Goal: Find specific page/section: Find specific page/section

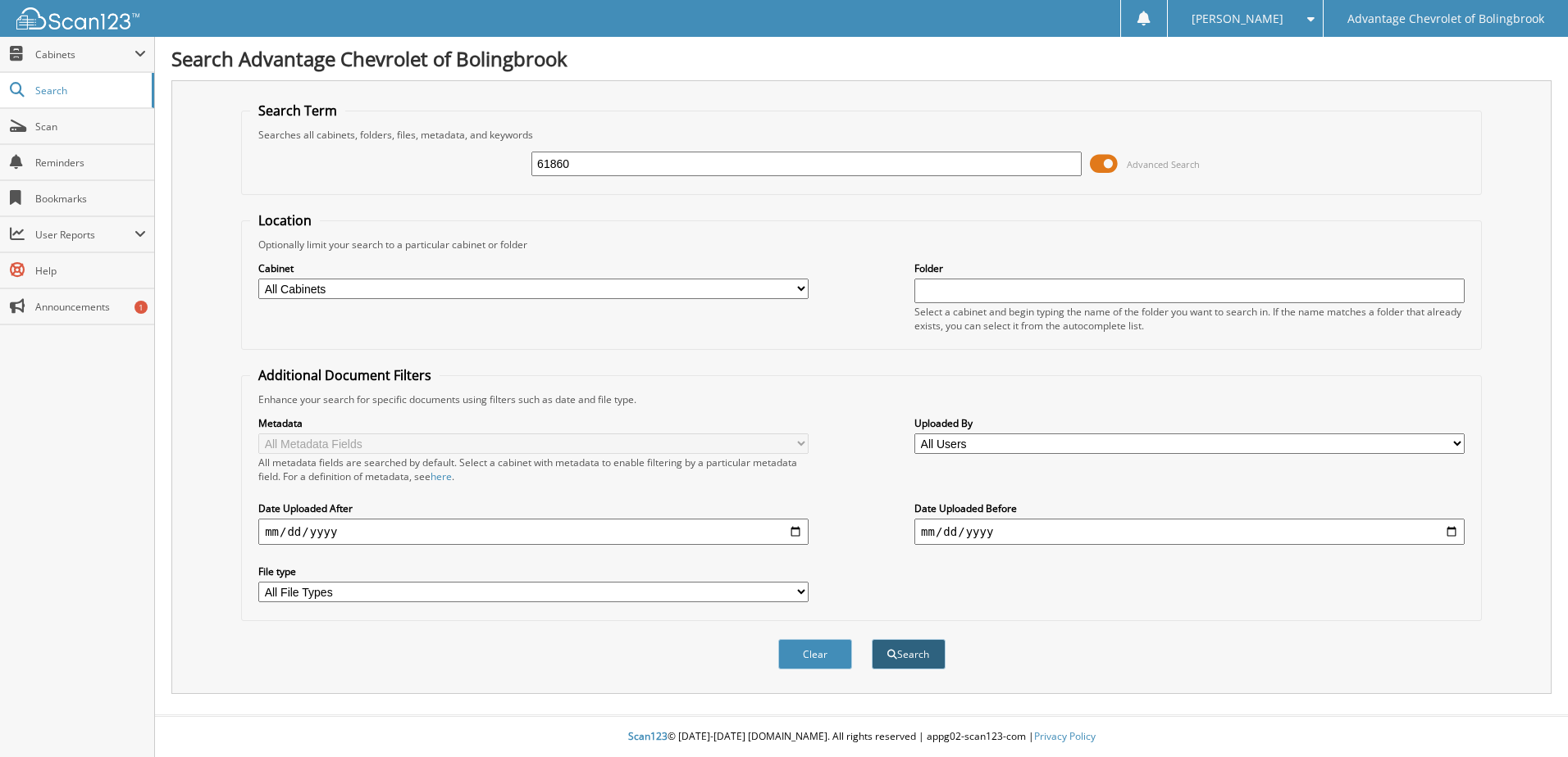
type input "61860"
click at [909, 651] on button "Search" at bounding box center [909, 654] width 74 height 30
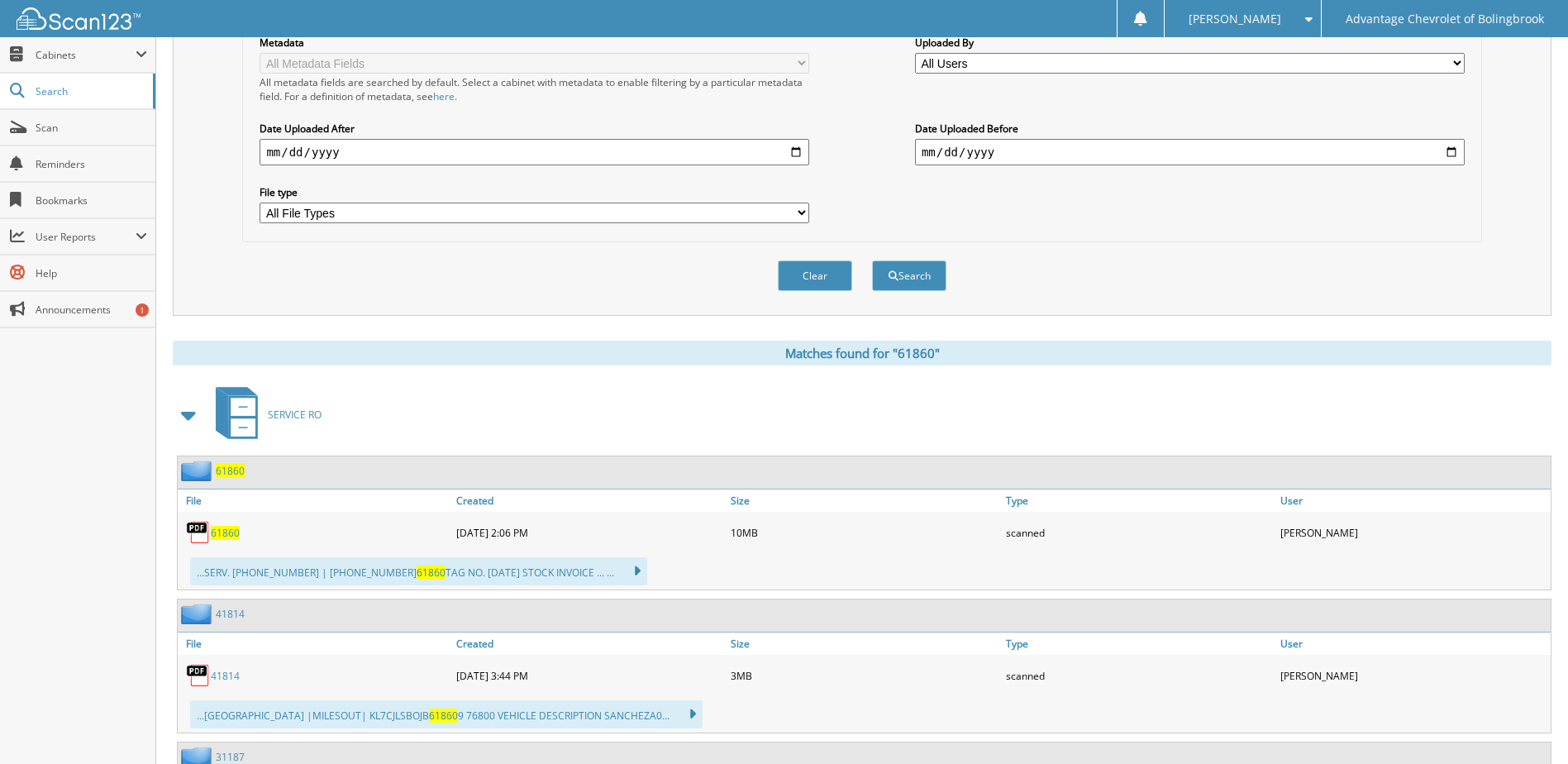
scroll to position [413, 0]
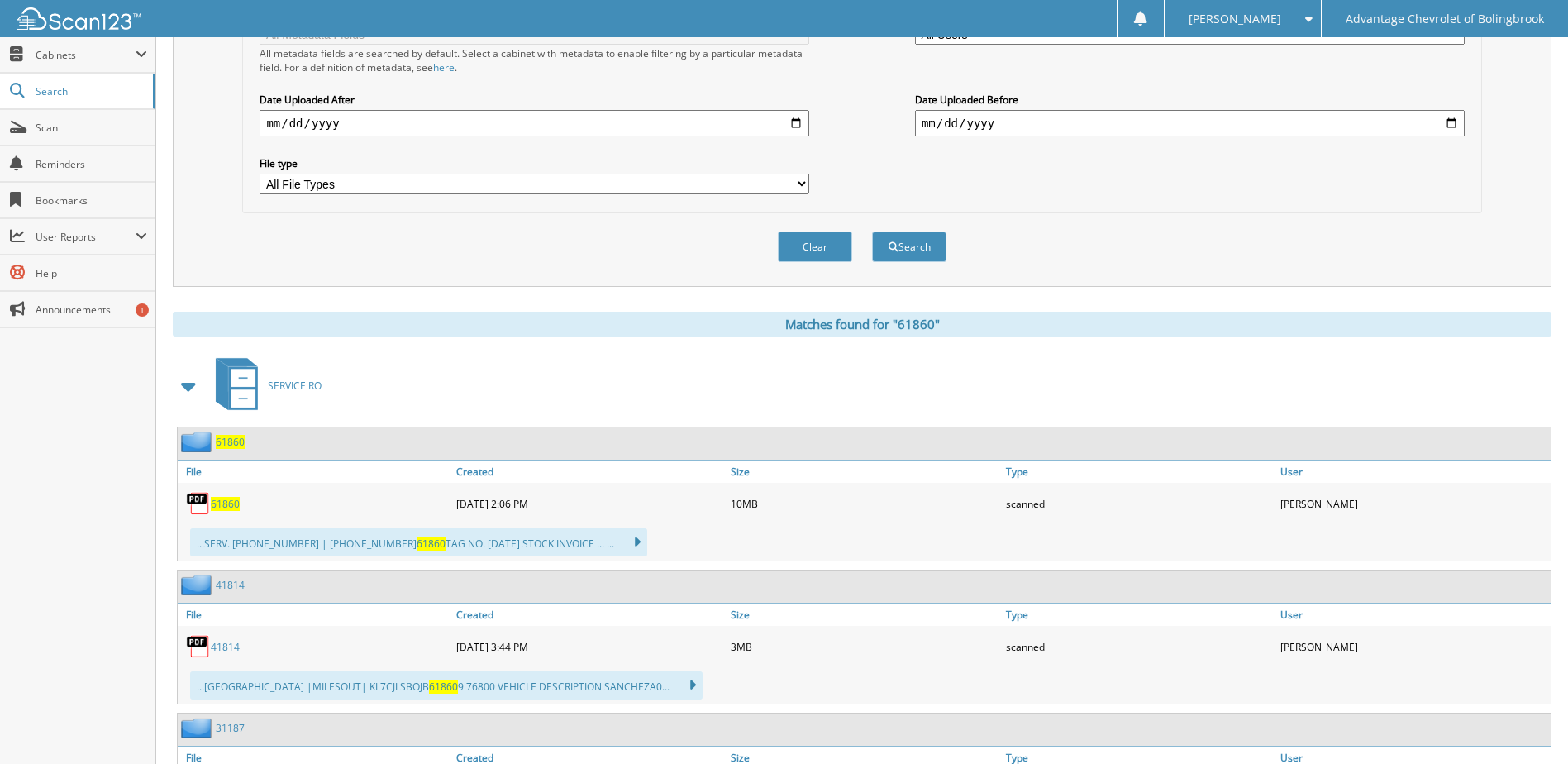
click at [219, 503] on span "61860" at bounding box center [224, 504] width 29 height 14
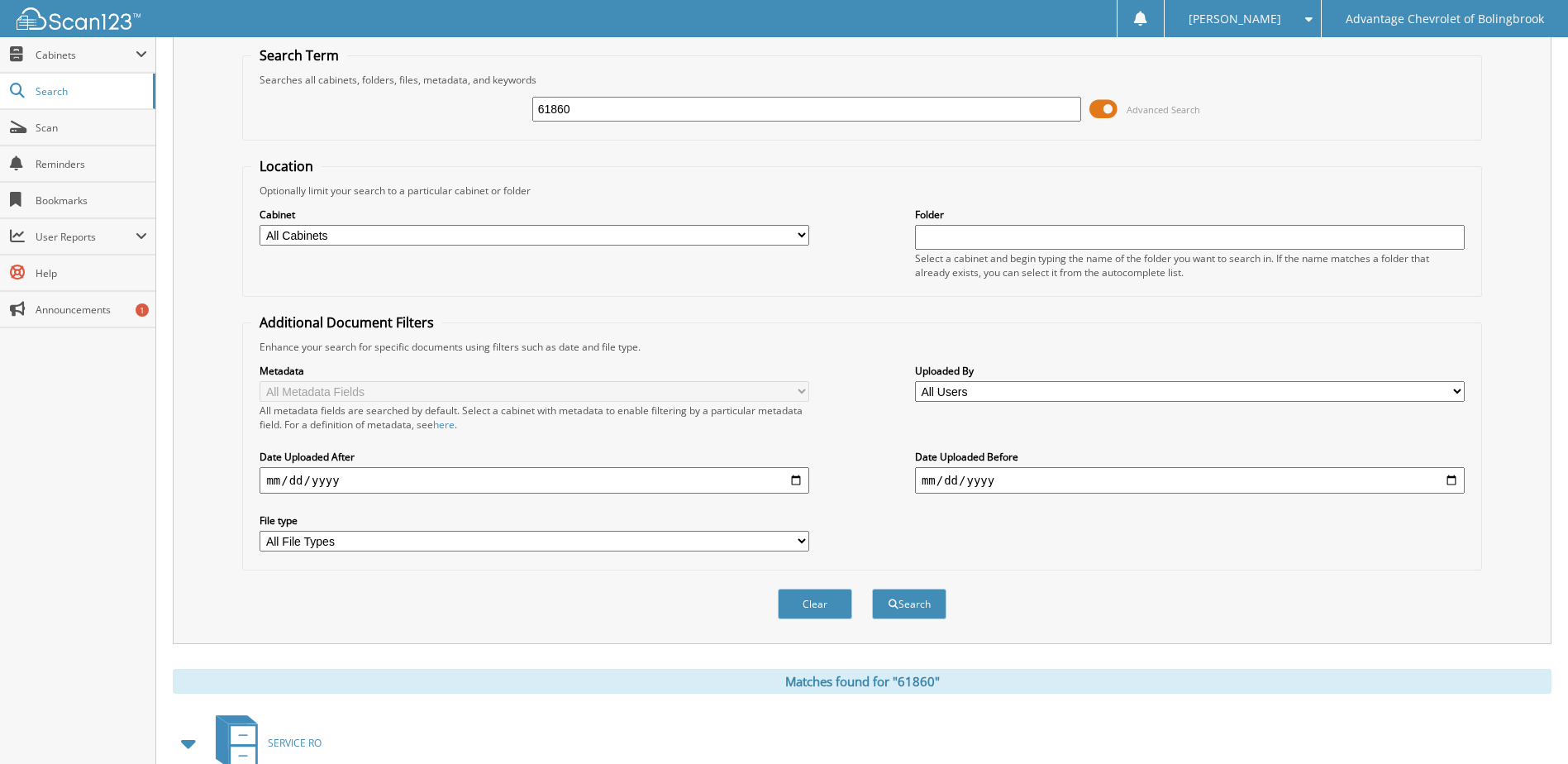
scroll to position [0, 0]
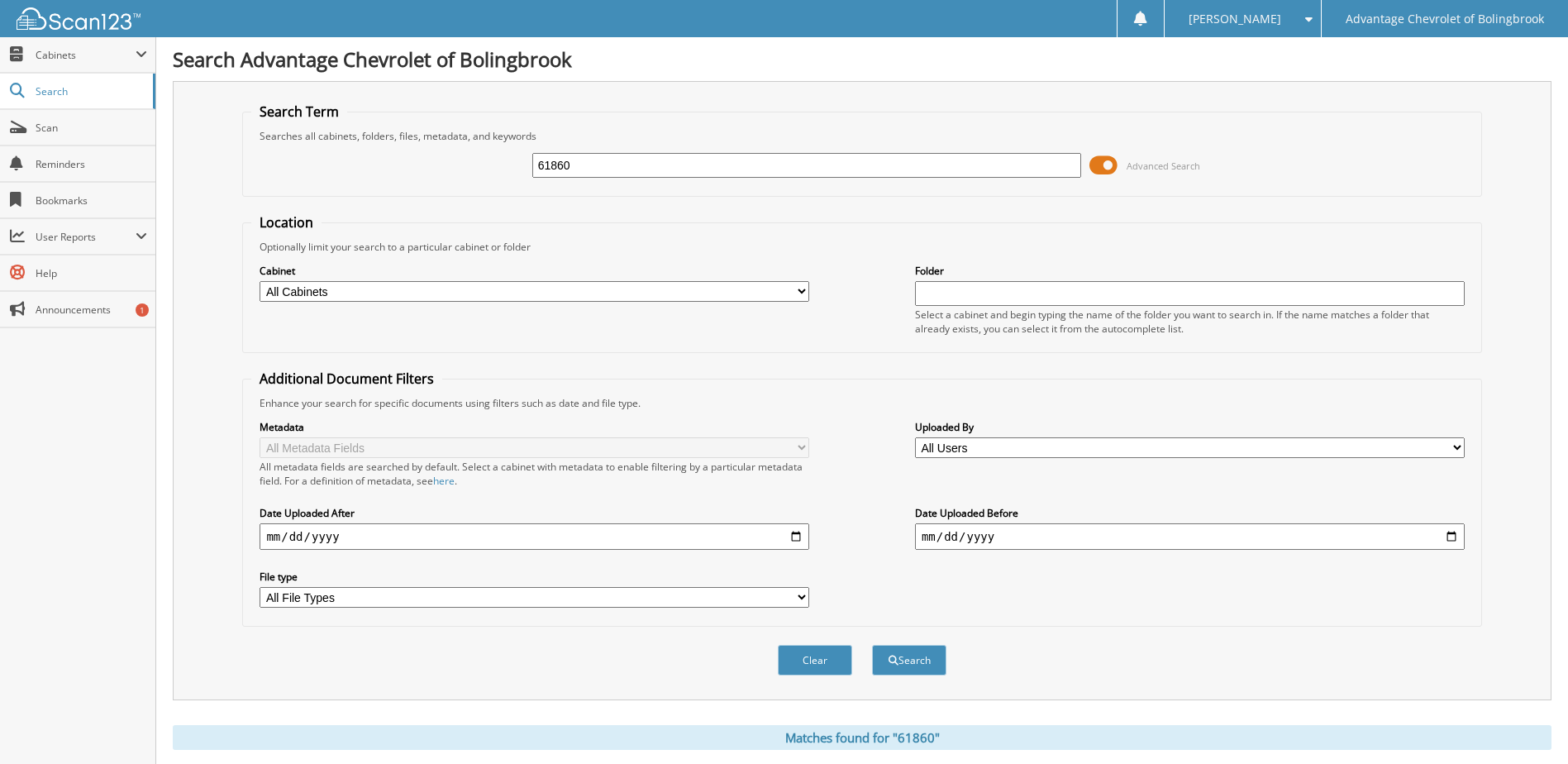
click at [583, 165] on input "61860" at bounding box center [807, 165] width 550 height 25
type input "62159"
click at [872, 645] on button "Search" at bounding box center [909, 660] width 74 height 30
click at [911, 670] on button "Search" at bounding box center [909, 660] width 74 height 30
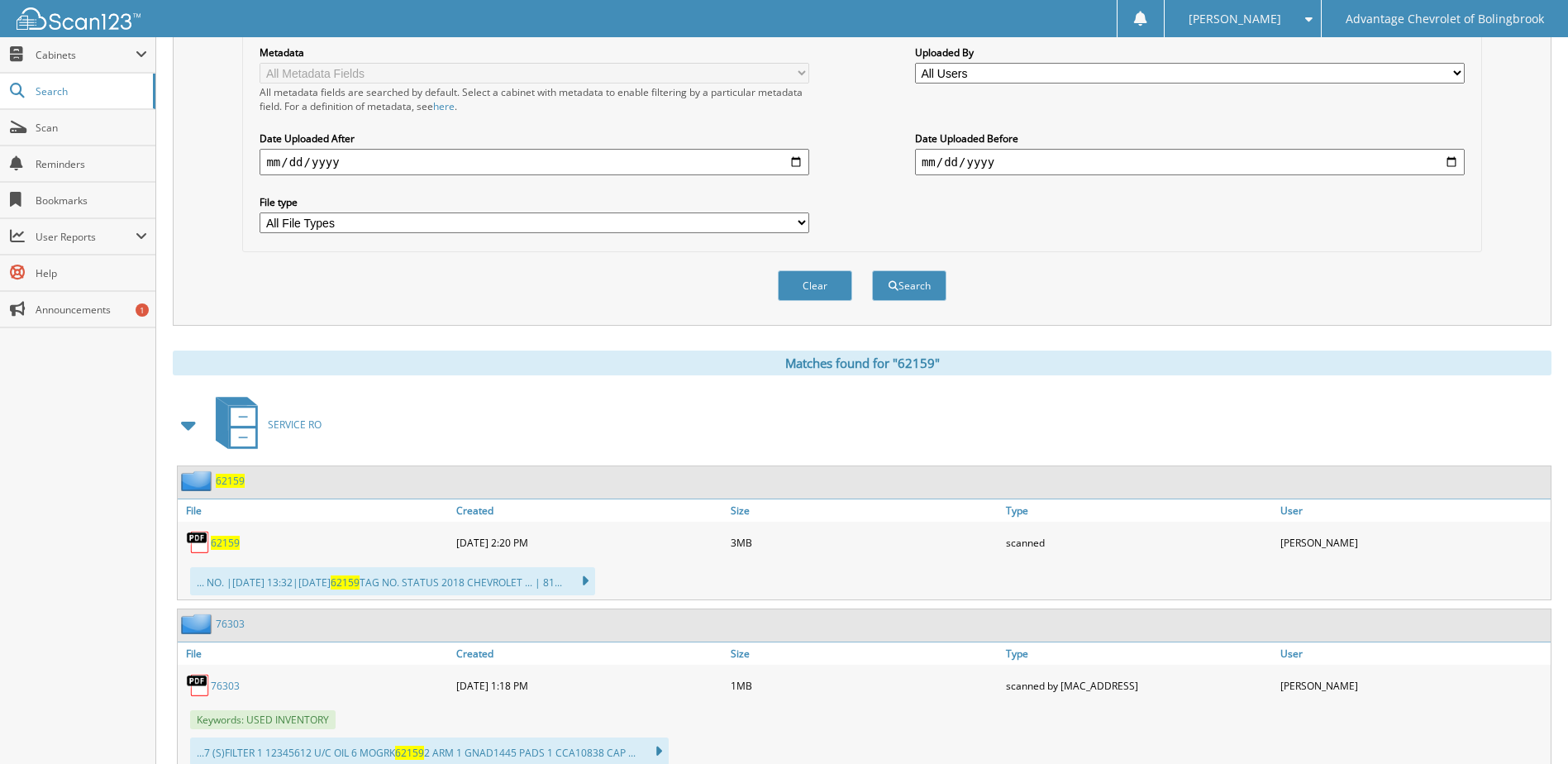
scroll to position [413, 0]
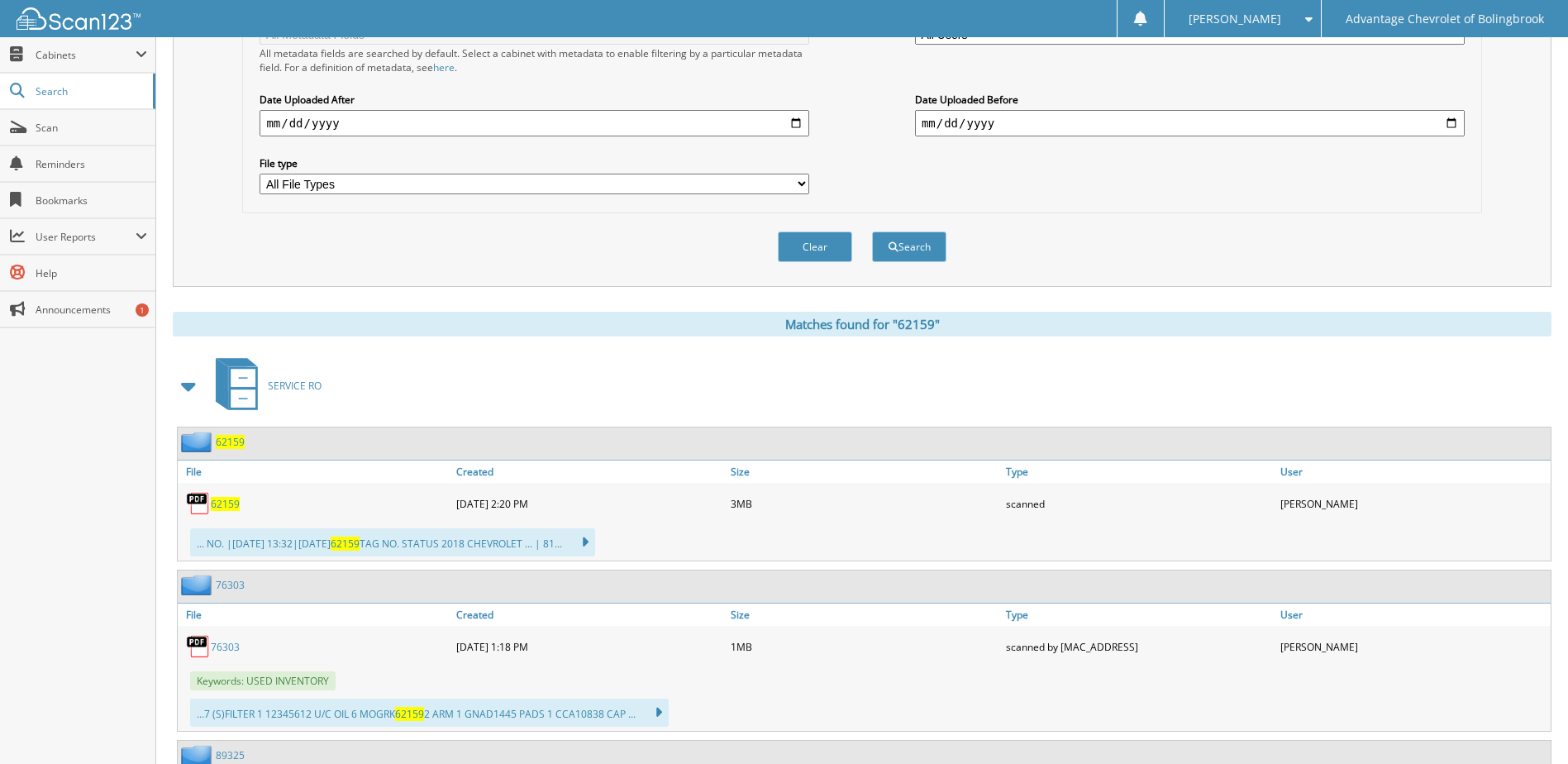
click at [220, 503] on span "62159" at bounding box center [224, 504] width 29 height 14
